Goal: Find specific page/section: Find specific page/section

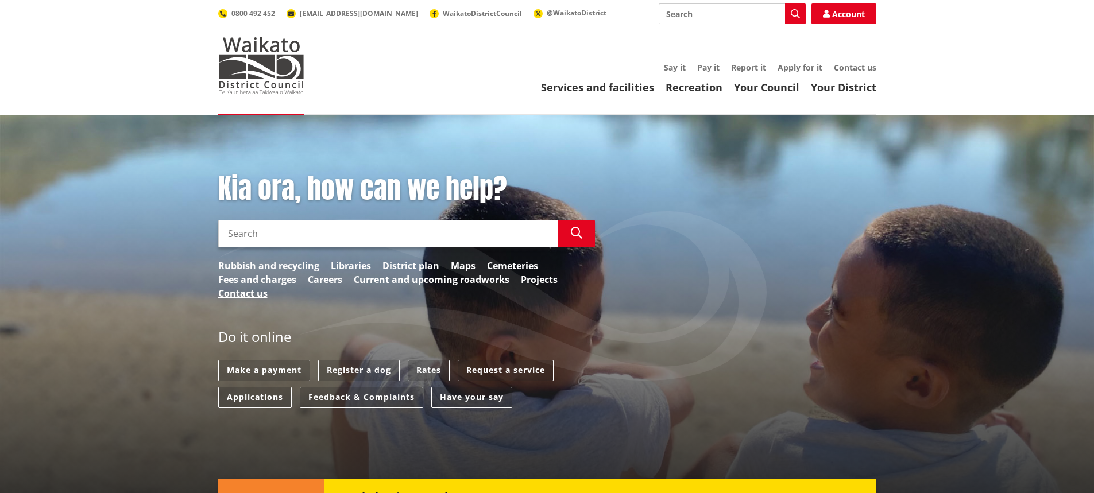
click at [460, 264] on link "Maps" at bounding box center [463, 266] width 25 height 14
click at [469, 265] on link "Maps" at bounding box center [463, 266] width 25 height 14
click at [409, 264] on link "District plan" at bounding box center [410, 266] width 57 height 14
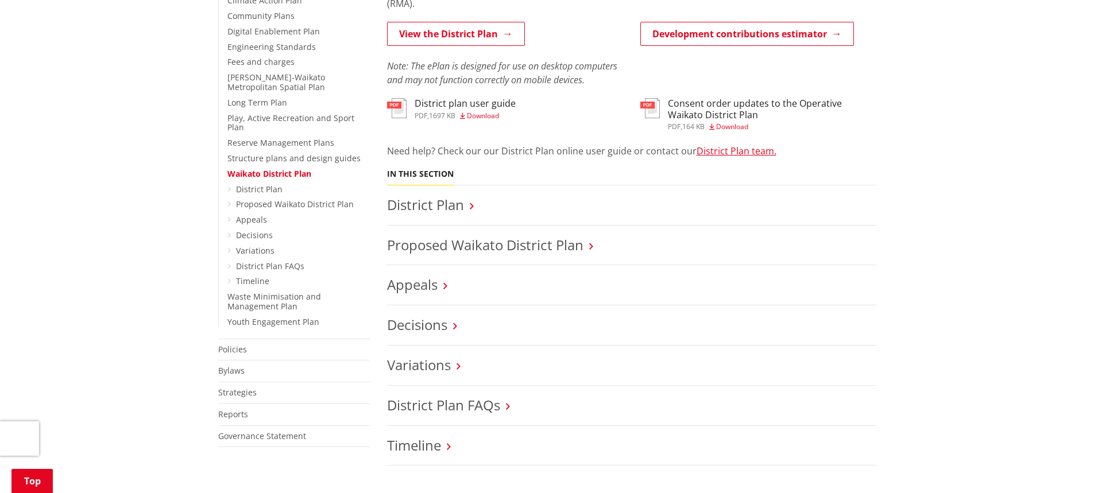
scroll to position [287, 0]
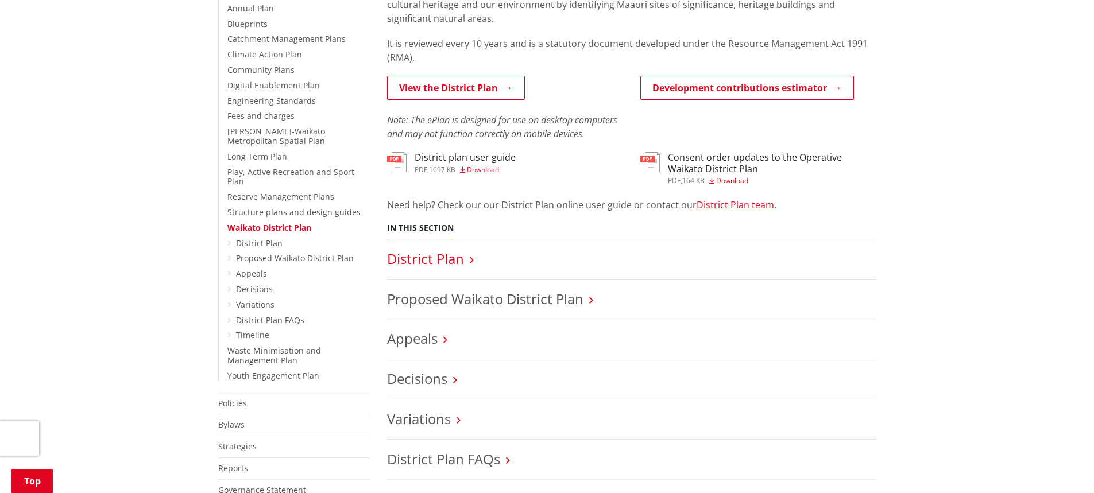
click at [445, 266] on link "District Plan" at bounding box center [425, 258] width 77 height 19
